Goal: Task Accomplishment & Management: Use online tool/utility

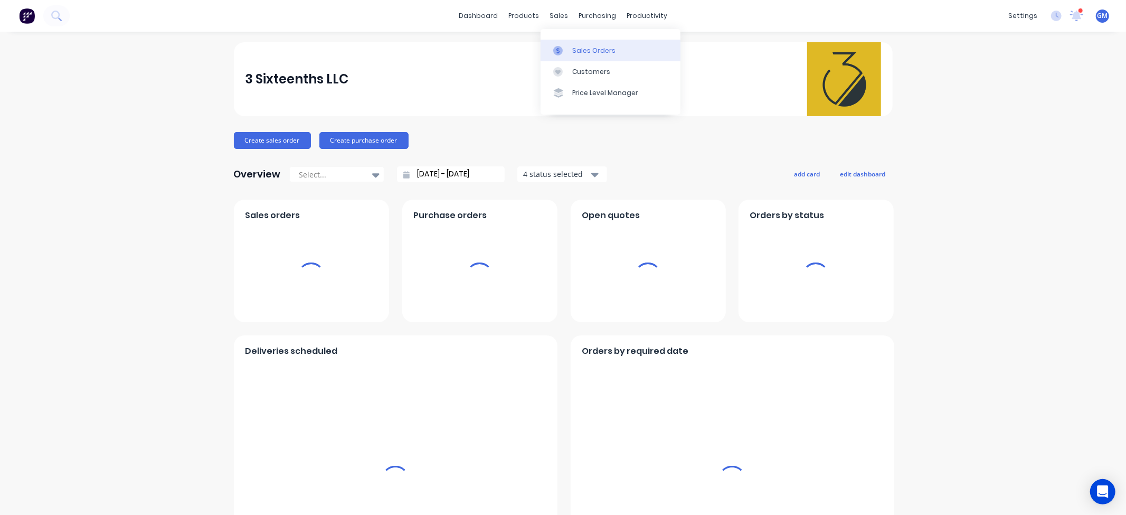
click at [568, 46] on div at bounding box center [561, 51] width 16 height 10
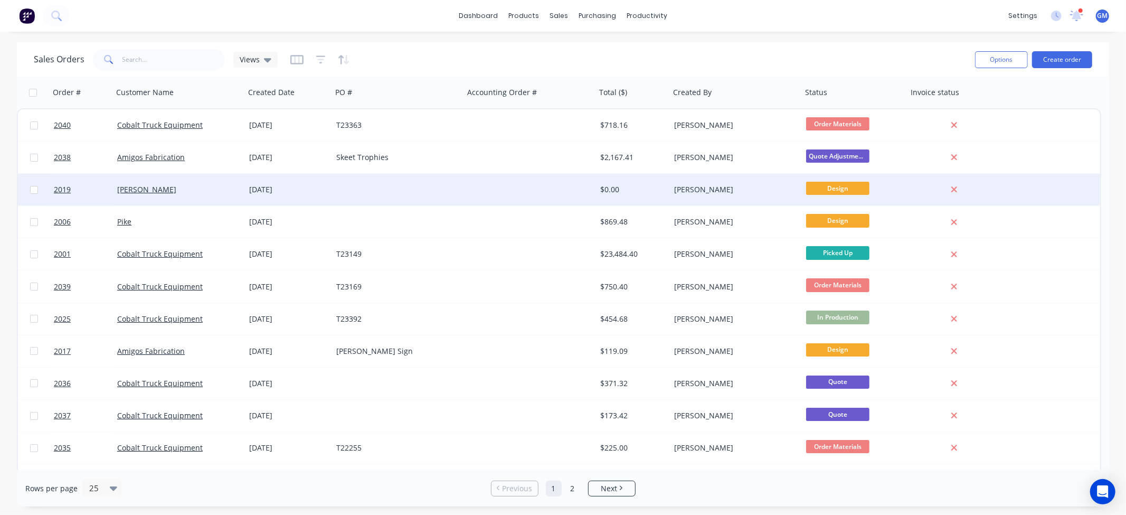
click at [230, 187] on div "[PERSON_NAME]" at bounding box center [175, 189] width 117 height 11
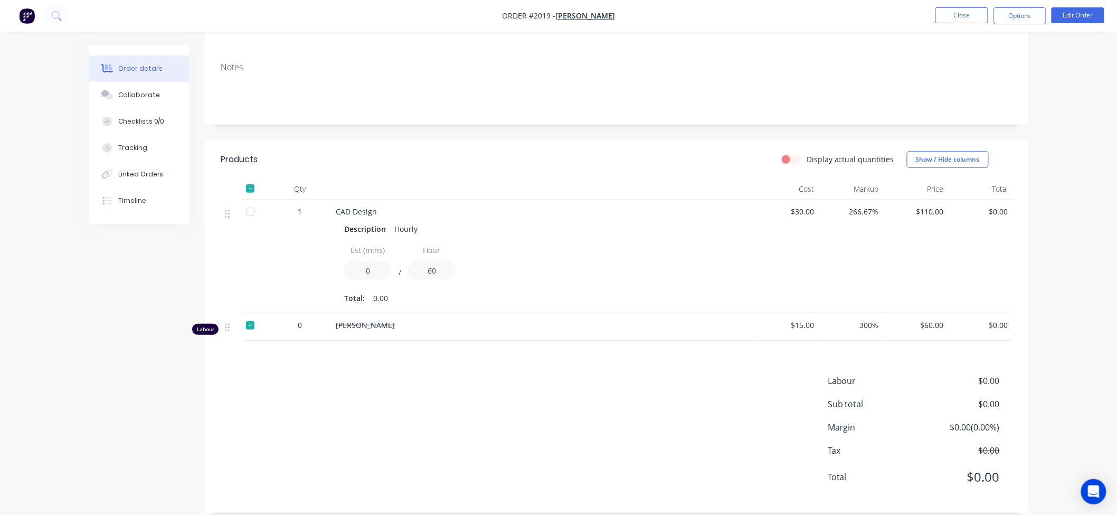
scroll to position [157, 0]
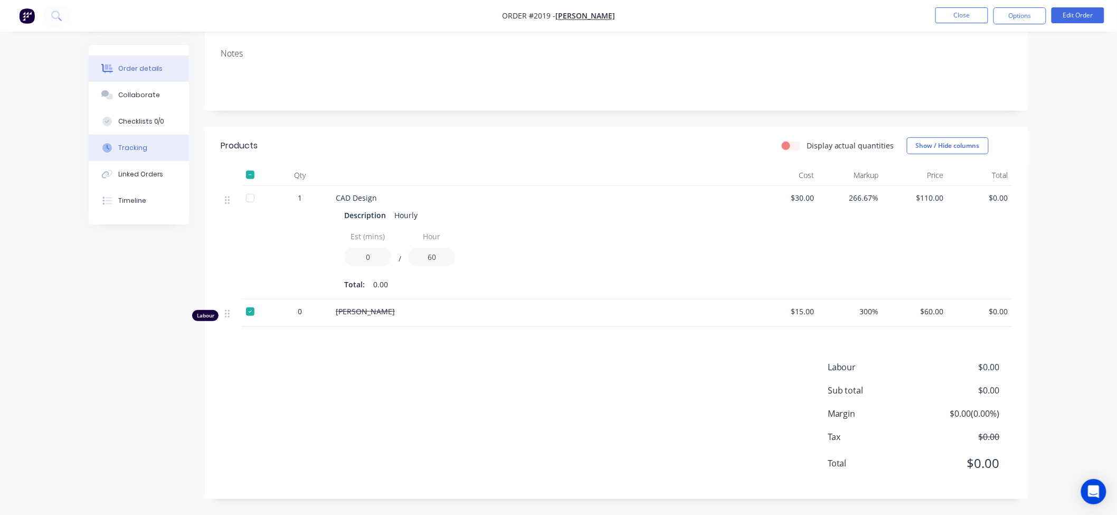
click at [155, 148] on button "Tracking" at bounding box center [139, 148] width 100 height 26
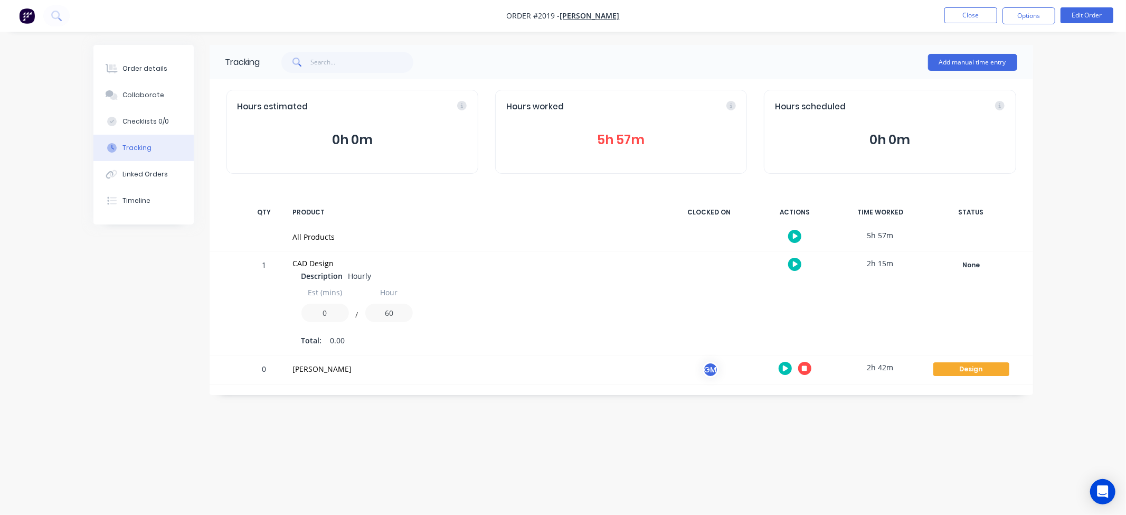
click at [804, 370] on icon "button" at bounding box center [804, 367] width 5 height 5
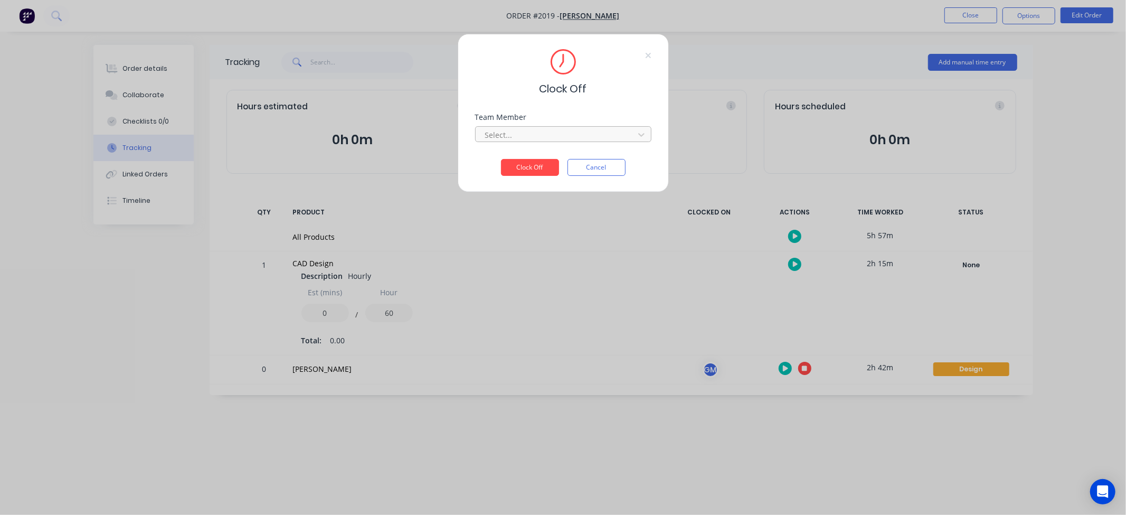
click at [563, 133] on div at bounding box center [556, 134] width 145 height 13
click at [555, 159] on div "[PERSON_NAME]" at bounding box center [563, 158] width 176 height 20
click at [530, 168] on button "Clock Off" at bounding box center [530, 167] width 58 height 17
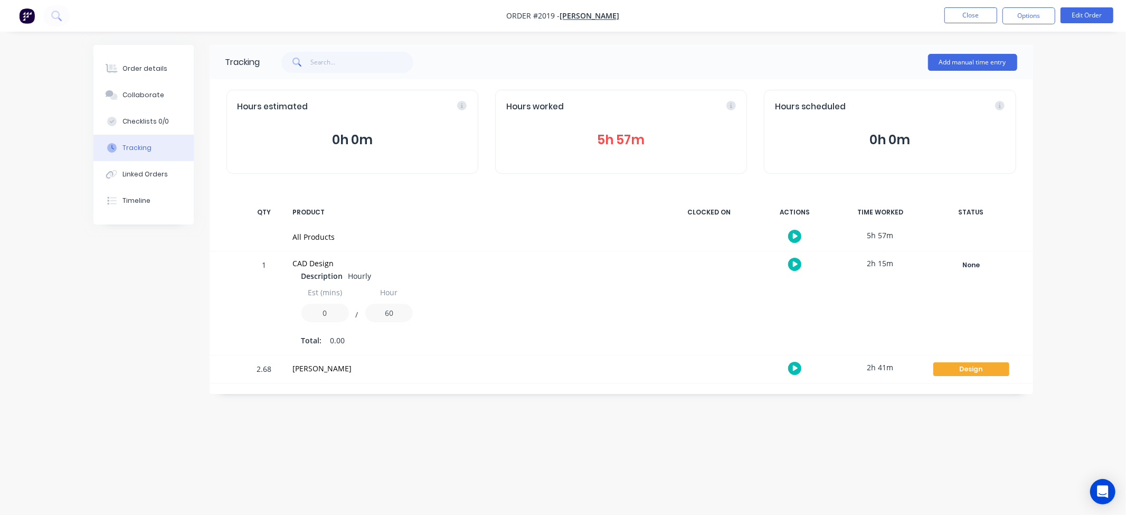
click at [550, 432] on div "Order details Collaborate Checklists 0/0 Tracking Linked Orders Timeline Order …" at bounding box center [563, 257] width 1126 height 515
